Goal: Task Accomplishment & Management: Manage account settings

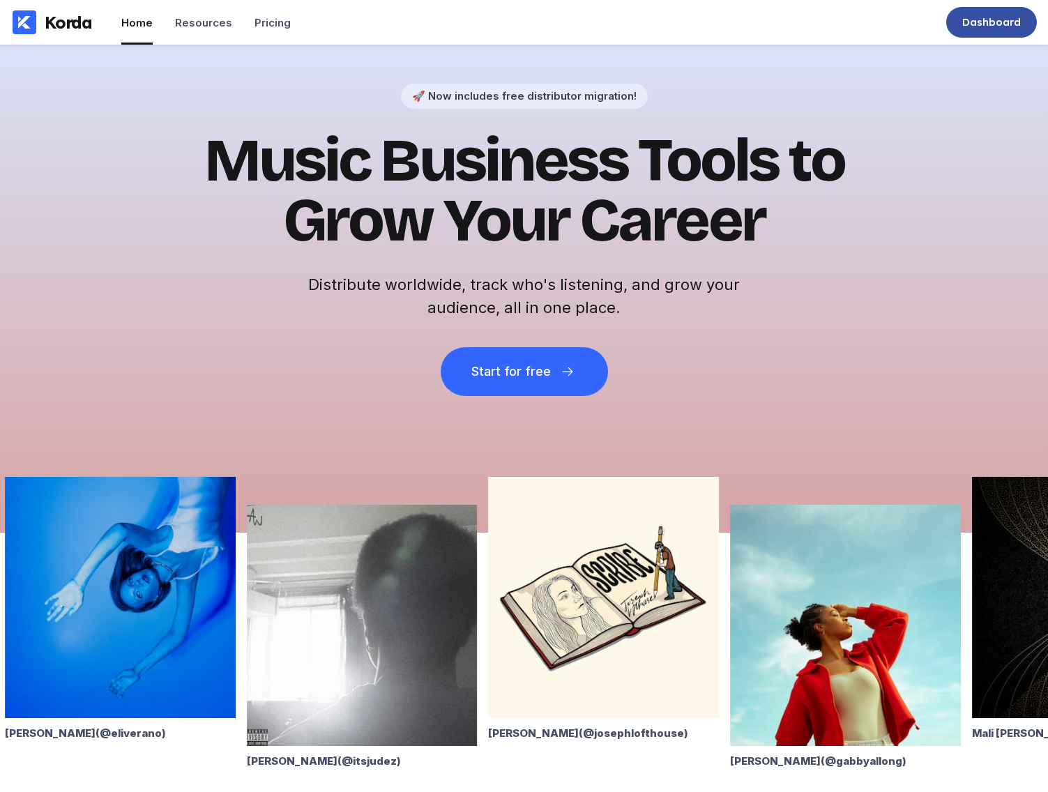
click at [966, 24] on div "Dashboard" at bounding box center [991, 22] width 59 height 14
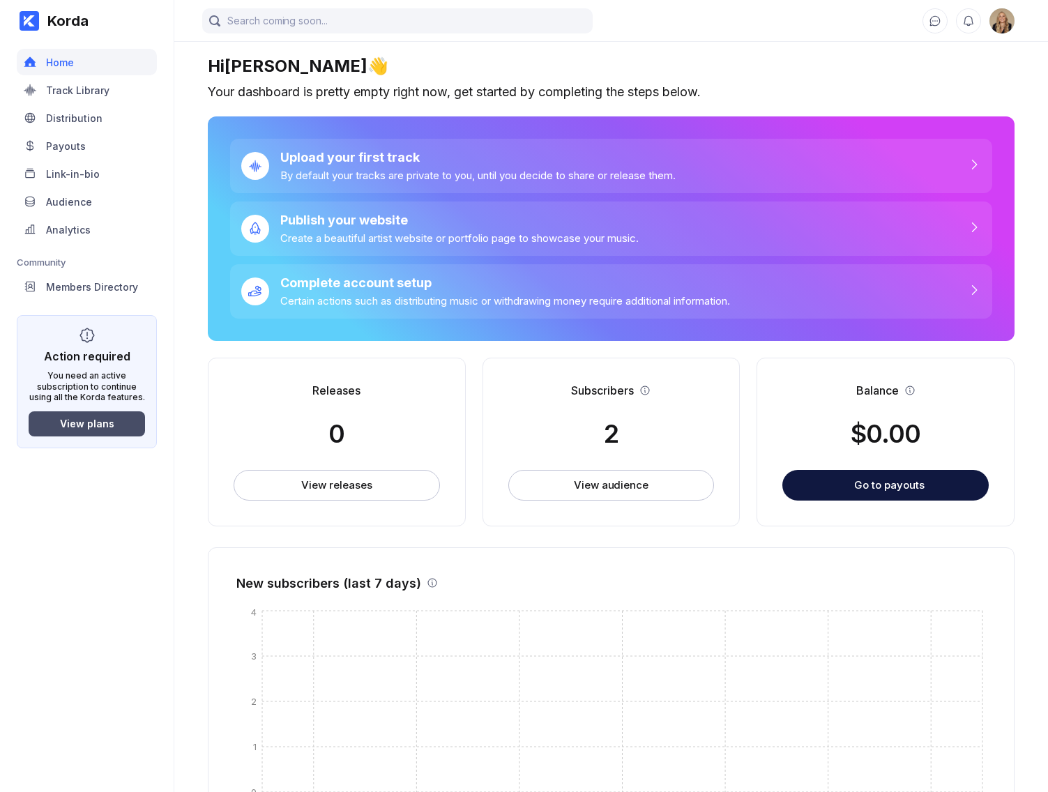
click at [115, 427] on button "View plans" at bounding box center [87, 423] width 116 height 25
click at [1008, 22] on img at bounding box center [1002, 20] width 25 height 25
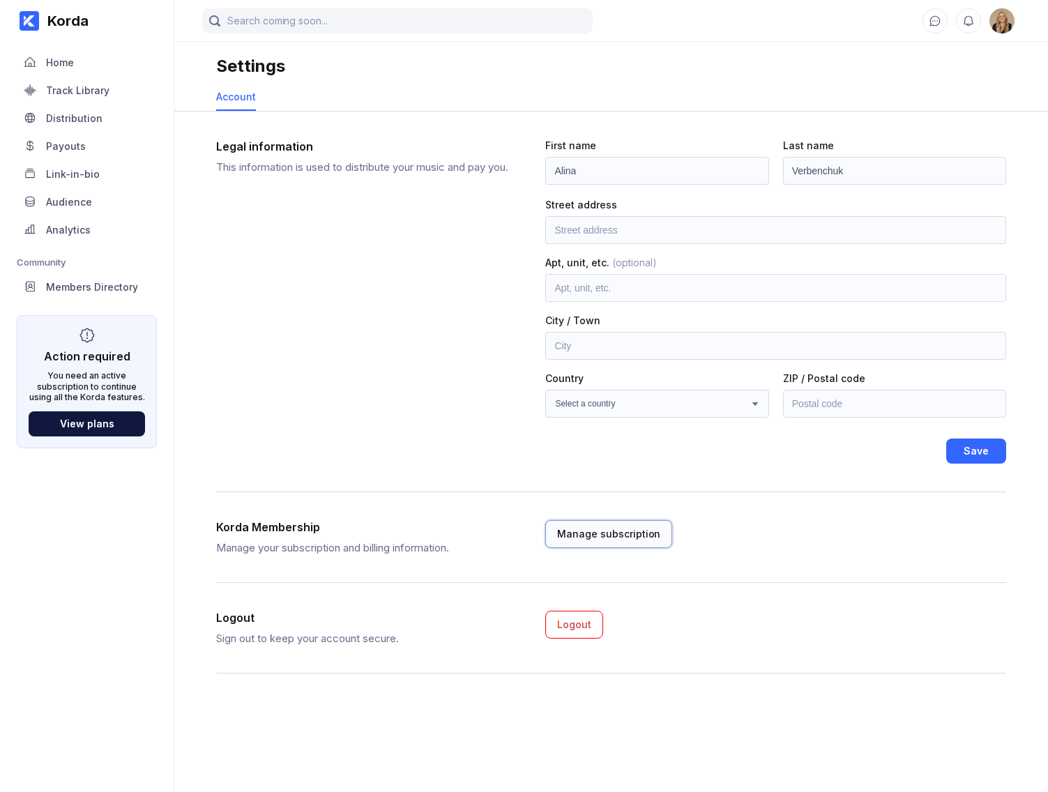
click at [626, 540] on div "Manage subscription" at bounding box center [608, 534] width 103 height 14
